Goal: Find specific page/section: Find specific page/section

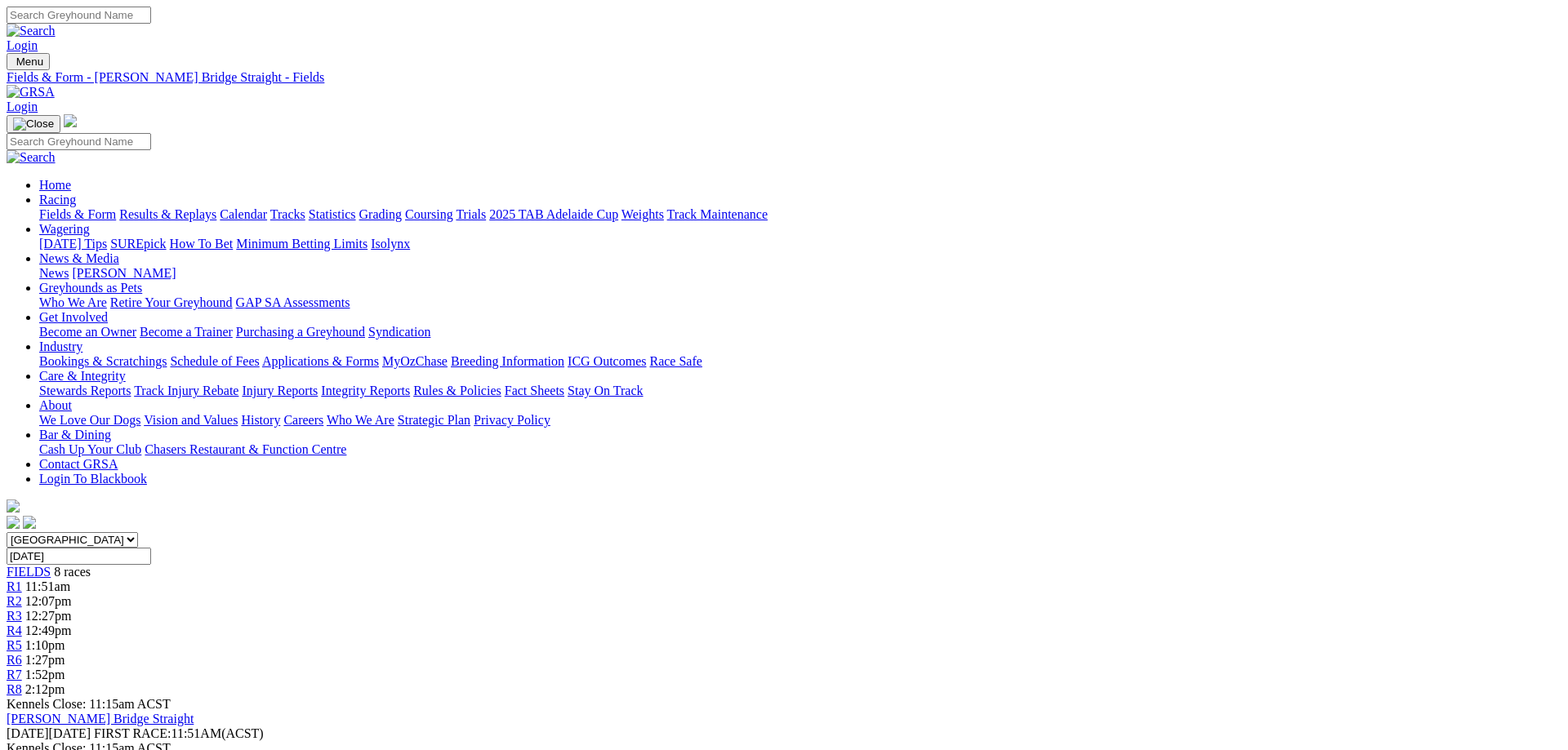
click at [116, 208] on link "Fields & Form" at bounding box center [78, 215] width 77 height 14
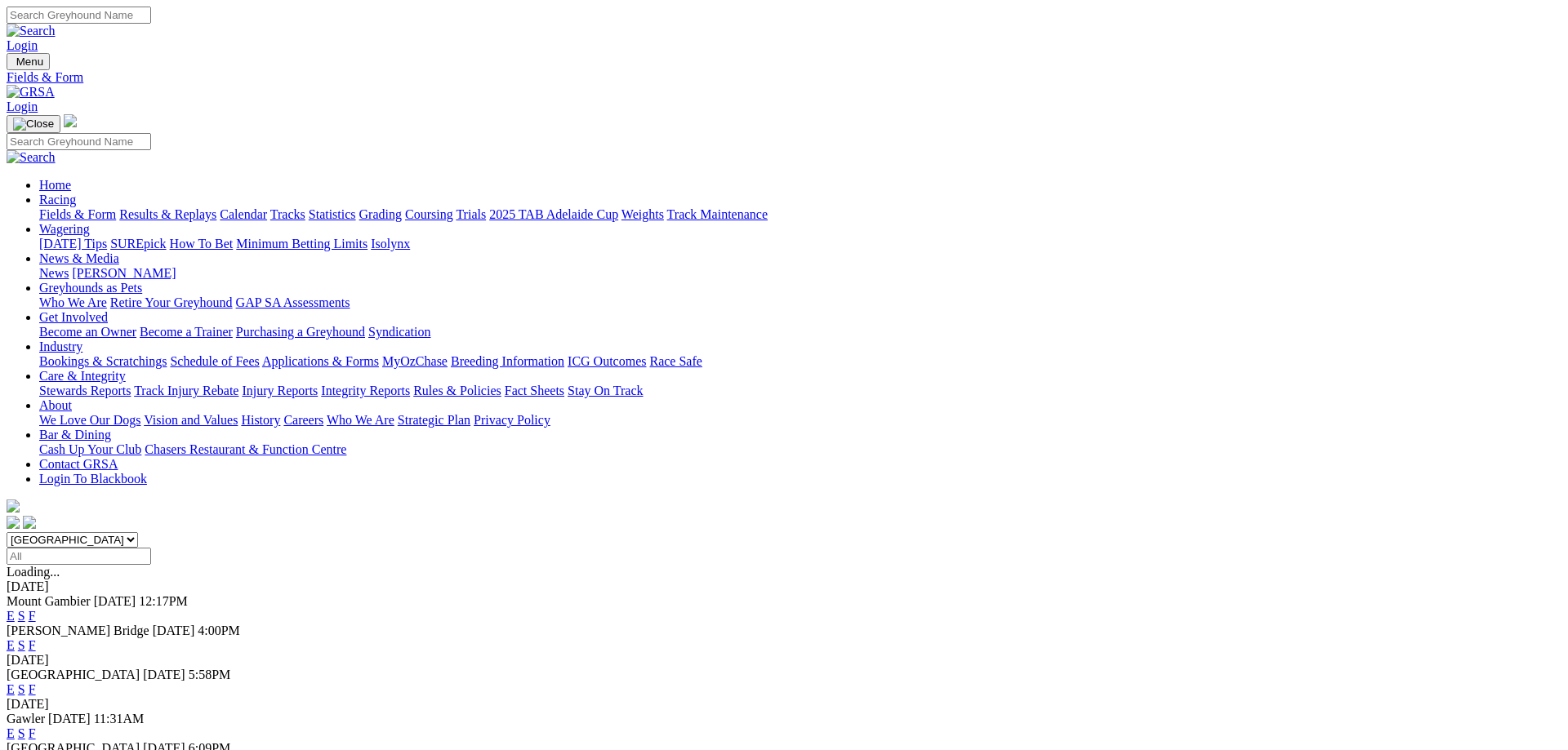
click at [36, 683] on link "F" at bounding box center [32, 690] width 8 height 14
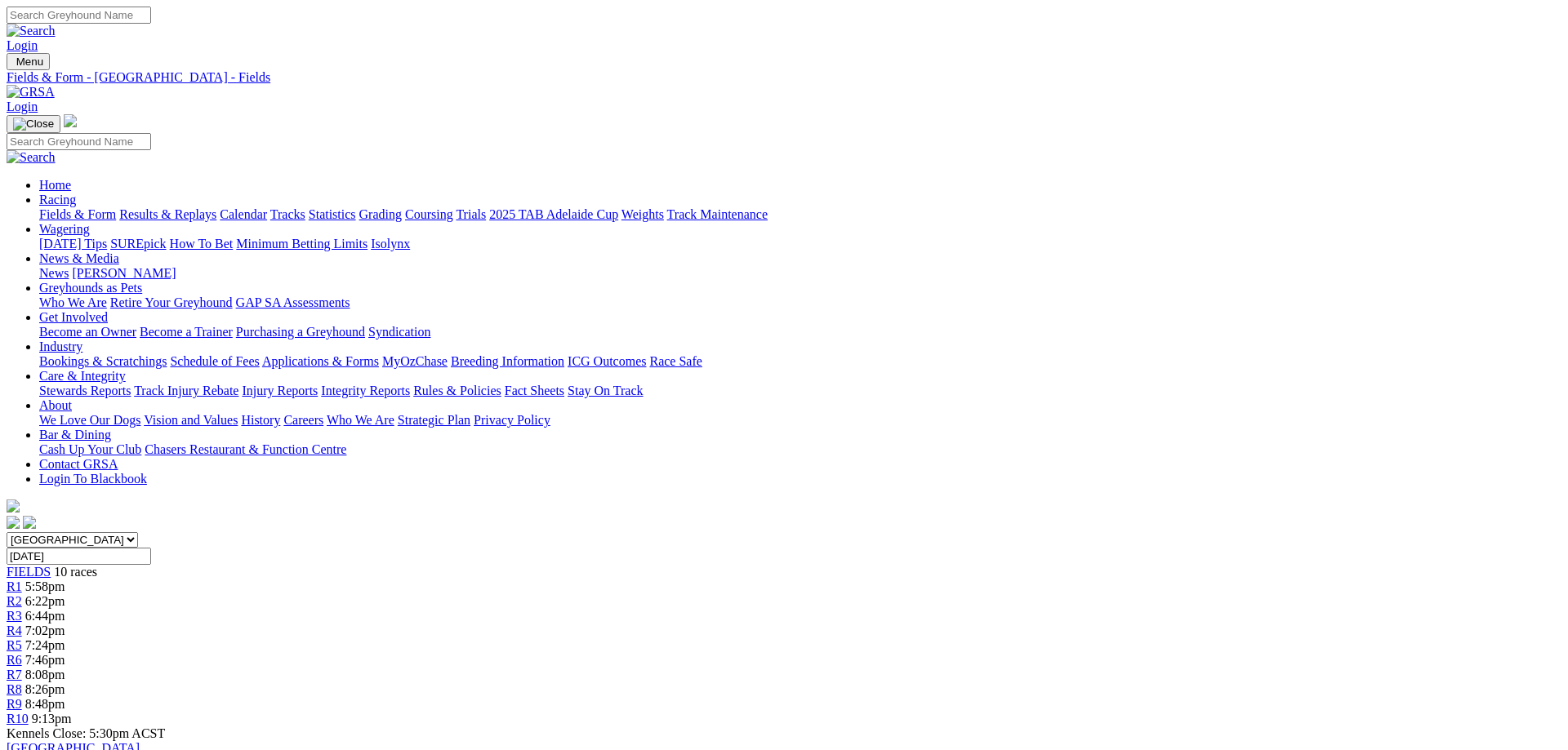
click at [116, 208] on link "Fields & Form" at bounding box center [78, 215] width 77 height 14
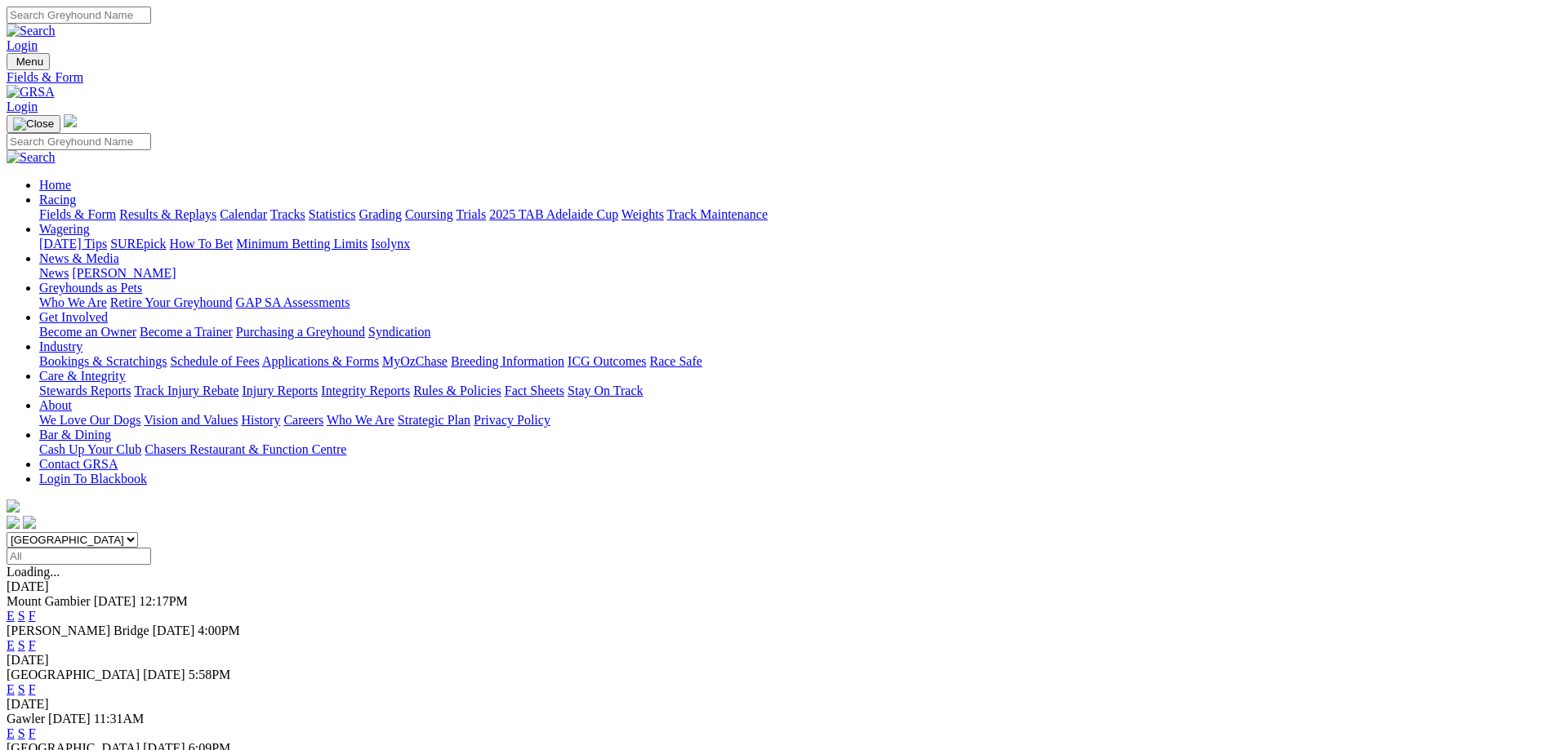
click at [36, 726] on link "F" at bounding box center [32, 733] width 8 height 14
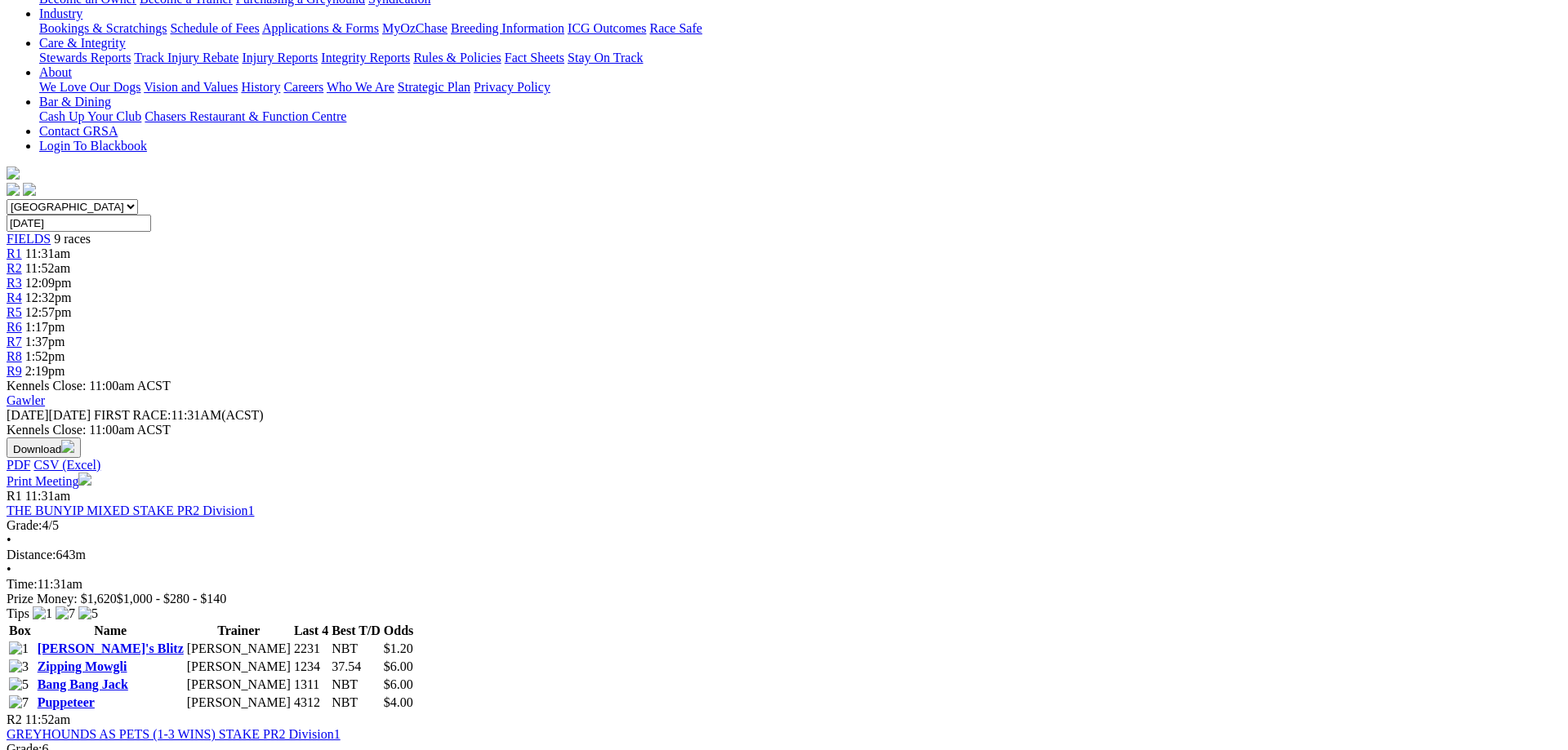
scroll to position [83, 0]
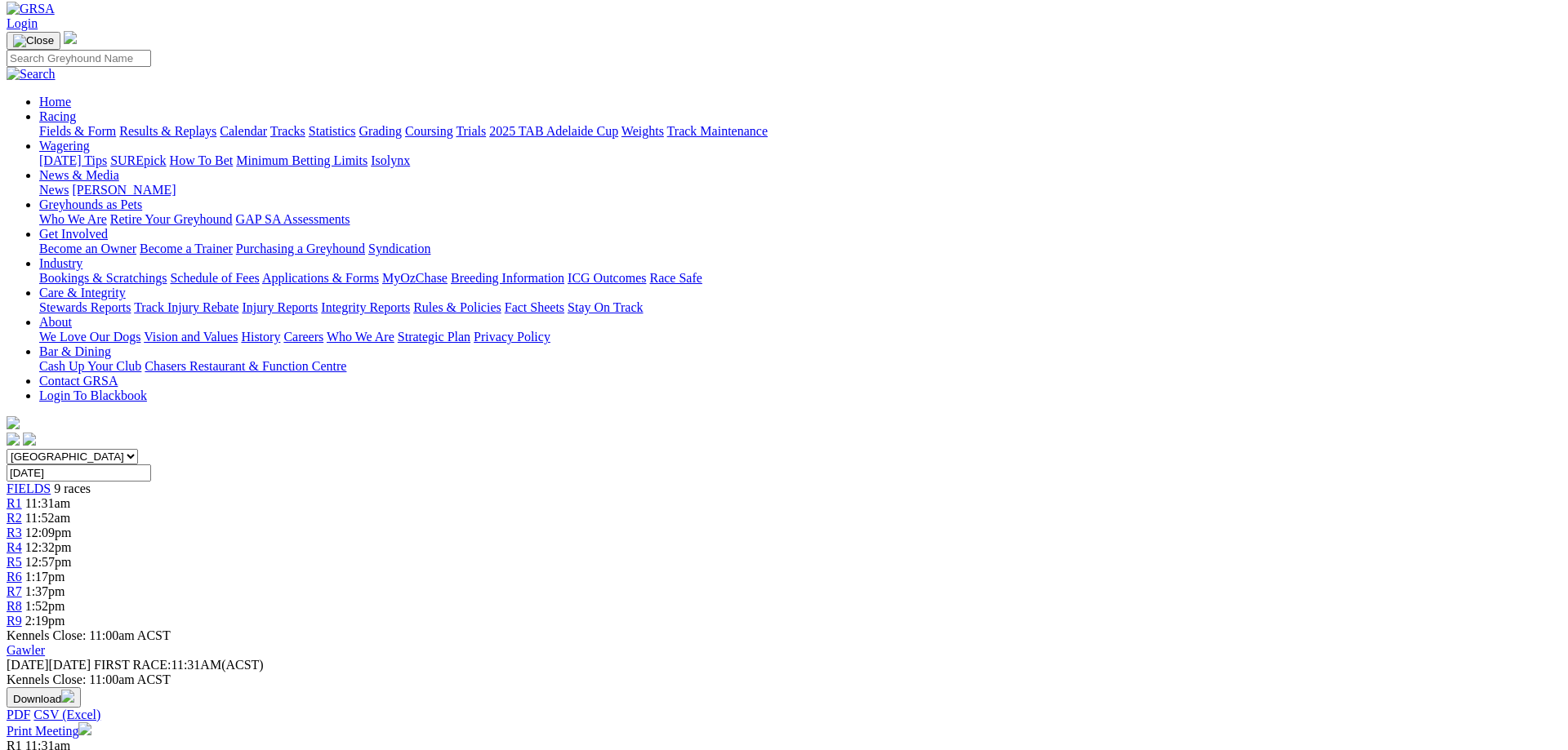
click at [116, 124] on link "Fields & Form" at bounding box center [78, 131] width 77 height 14
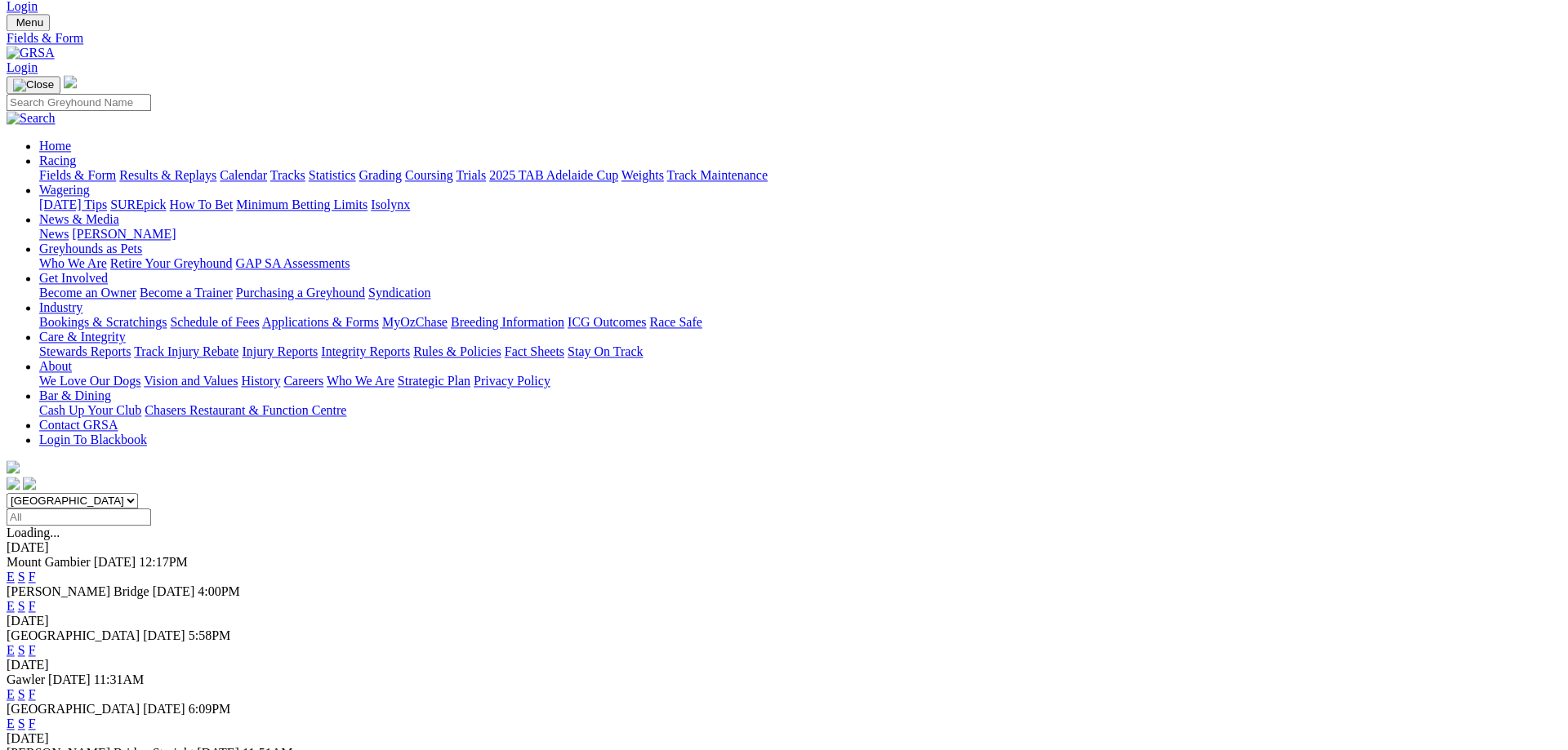
scroll to position [83, 0]
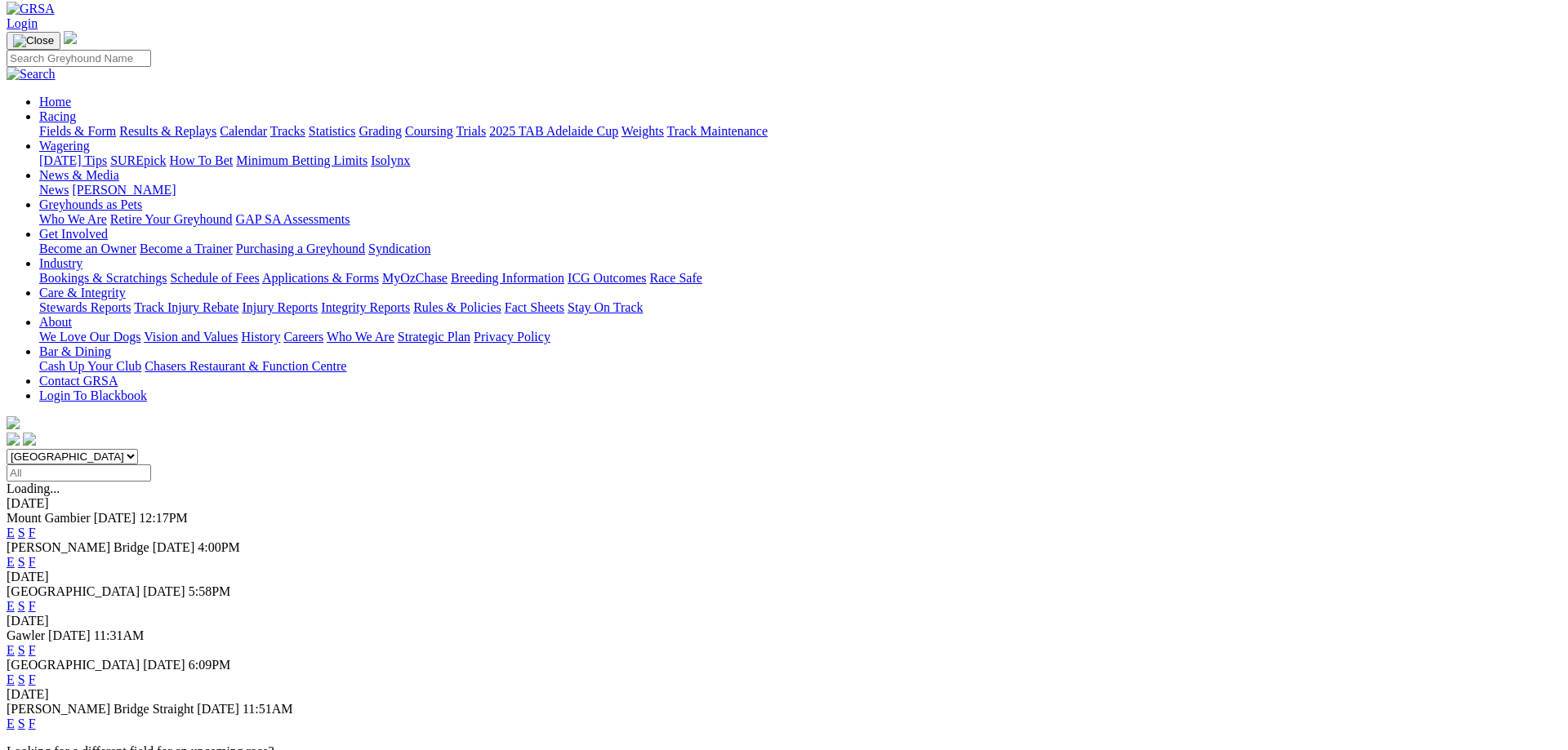
click at [36, 717] on link "F" at bounding box center [32, 724] width 8 height 14
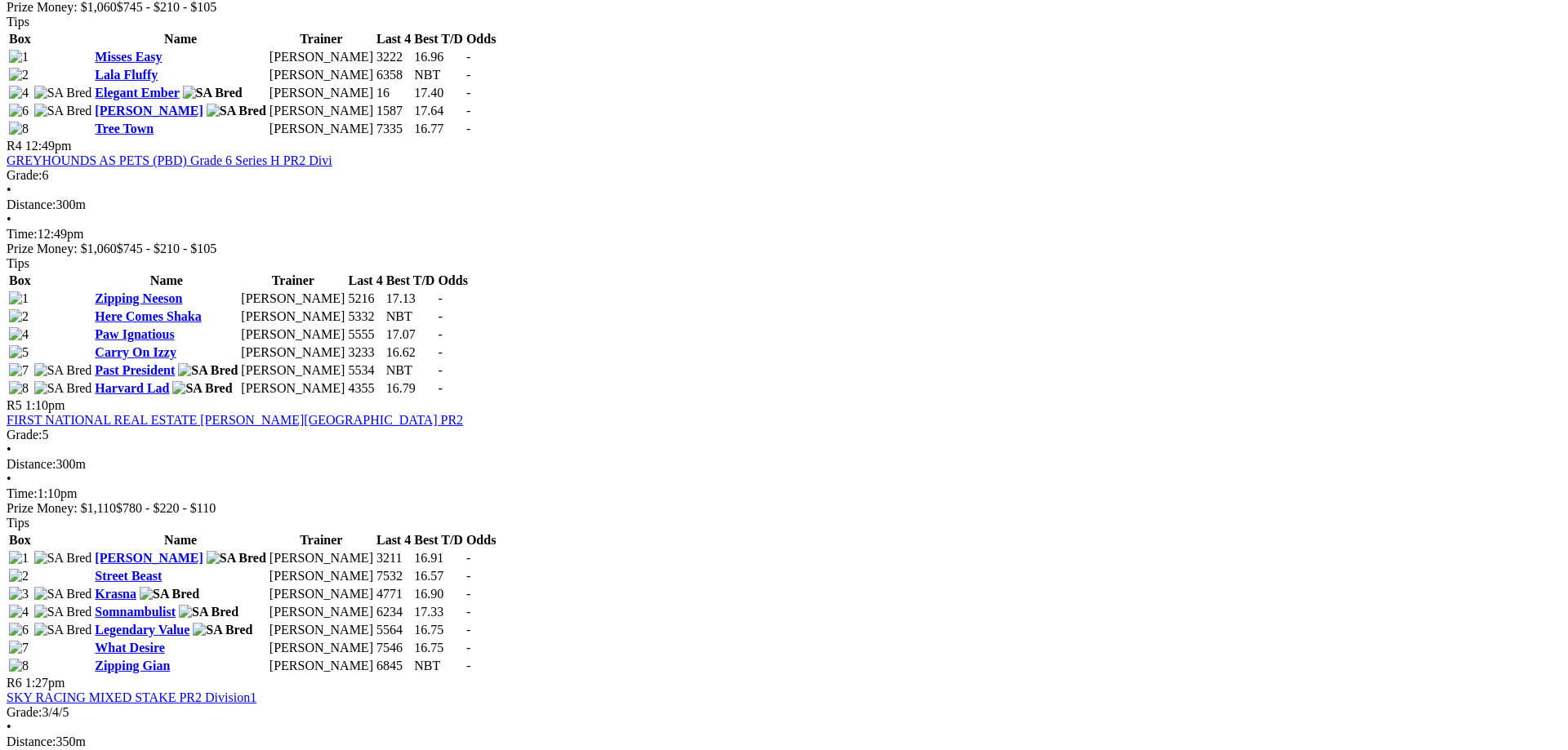
scroll to position [1416, 0]
